Goal: Task Accomplishment & Management: Complete application form

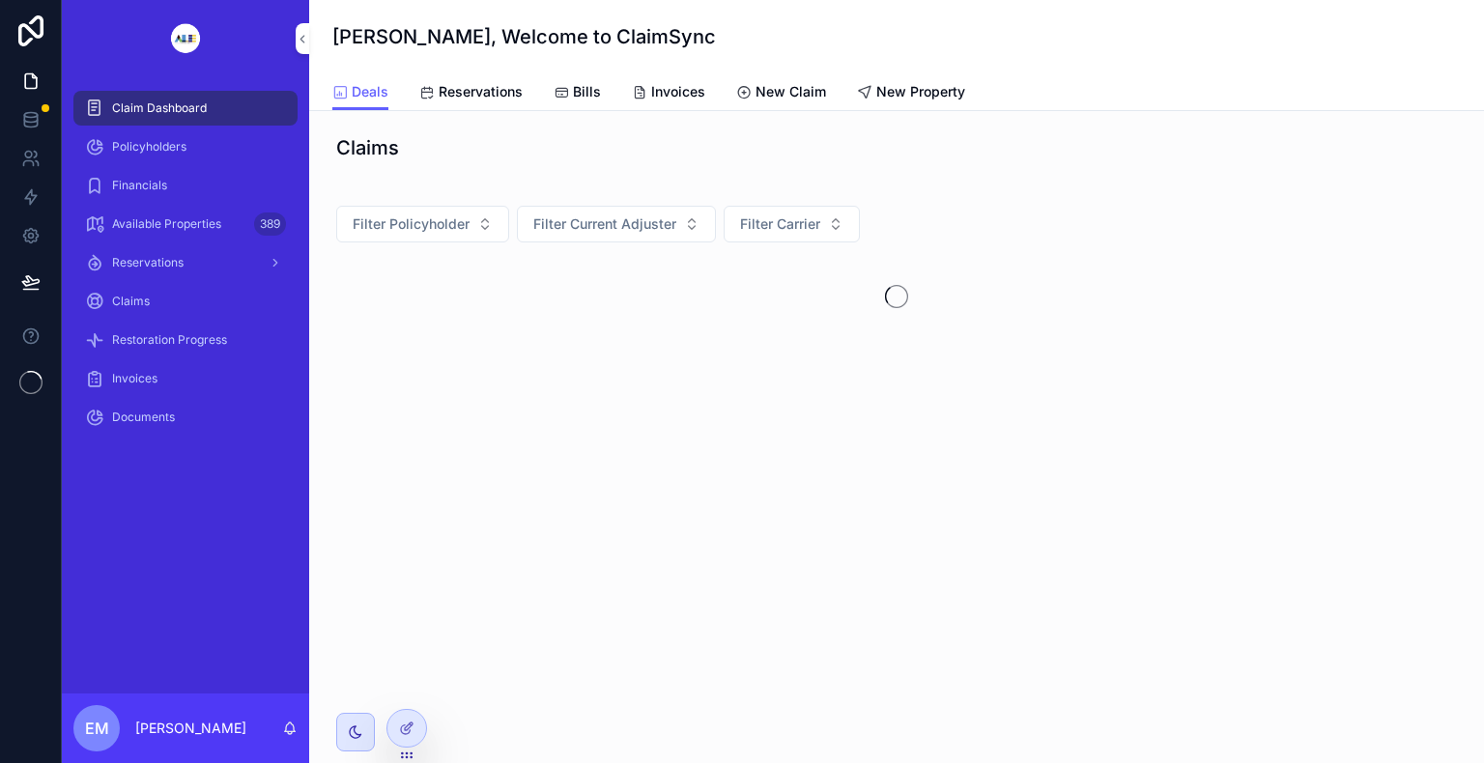
drag, startPoint x: 0, startPoint y: 0, endPoint x: 28, endPoint y: 373, distance: 373.9
click at [28, 373] on icon at bounding box center [30, 382] width 23 height 23
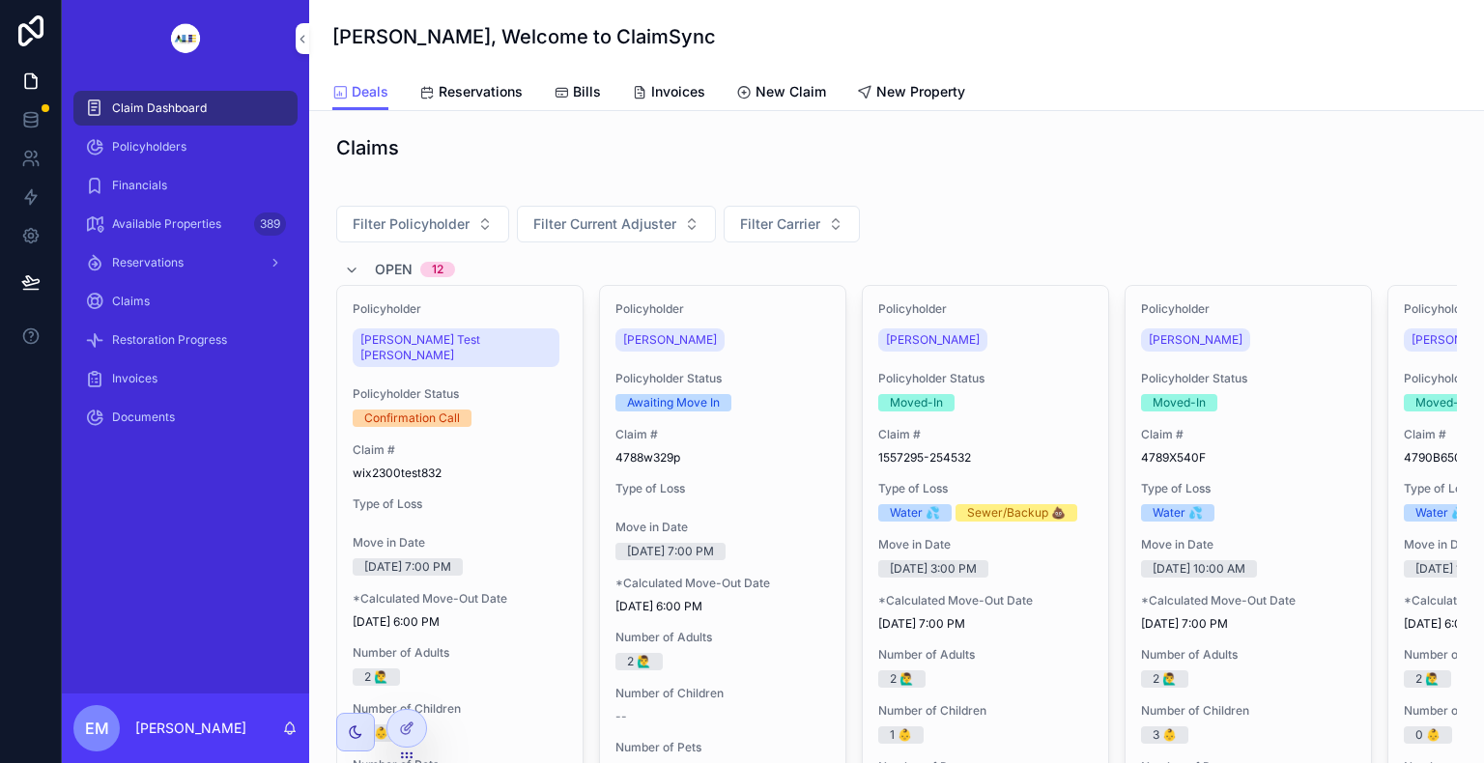
click at [175, 41] on img "scrollable content" at bounding box center [186, 38] width 60 height 31
click at [738, 88] on icon "scrollable content" at bounding box center [743, 92] width 15 height 15
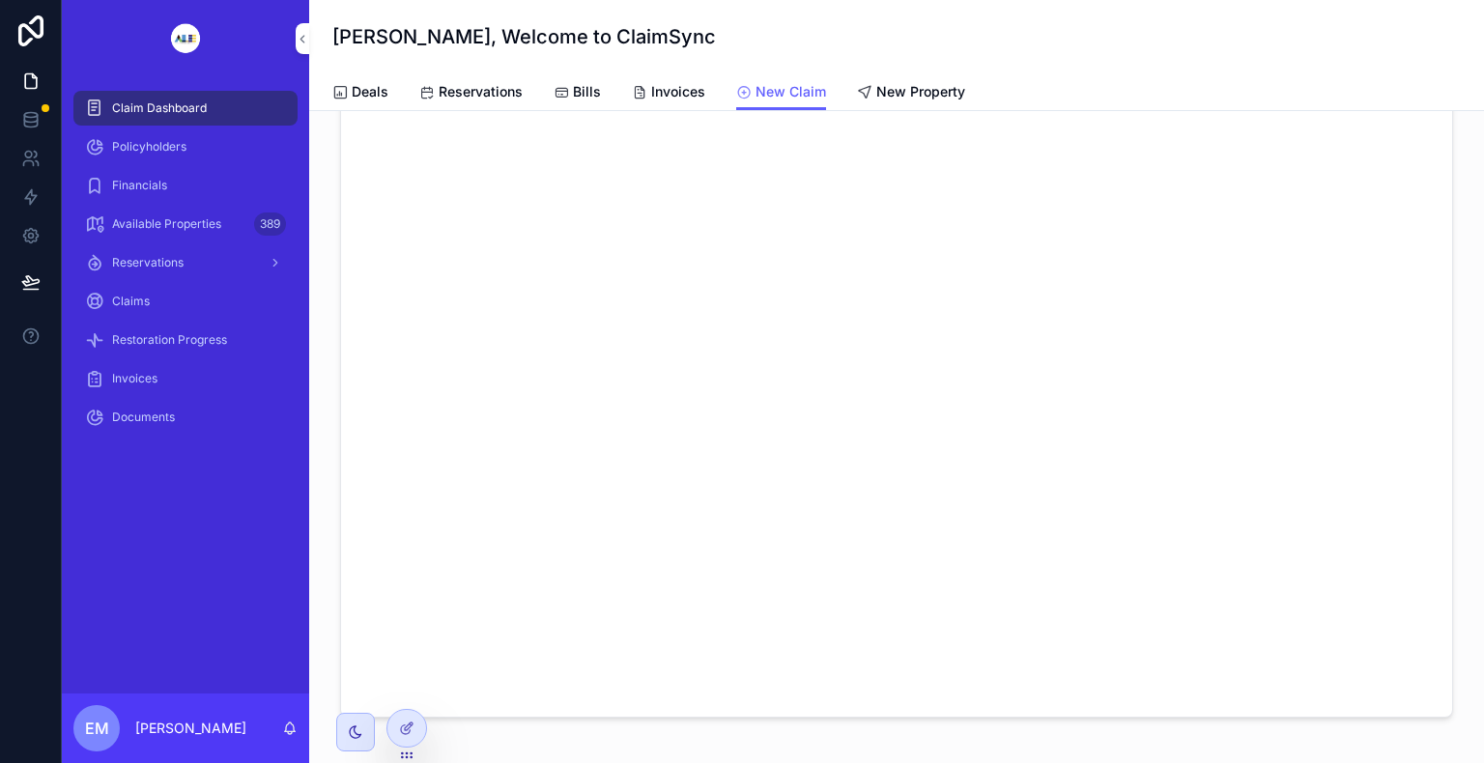
scroll to position [220, 0]
